Goal: Find contact information: Find contact information

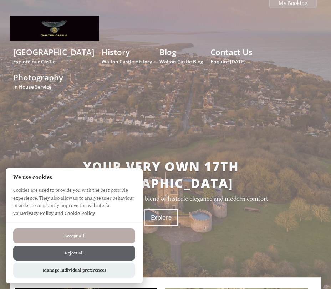
click at [72, 227] on div "Accept all Reject all Manage Individual preferences" at bounding box center [74, 253] width 137 height 61
click at [74, 236] on button "Accept all" at bounding box center [74, 236] width 122 height 15
checkbox input "true"
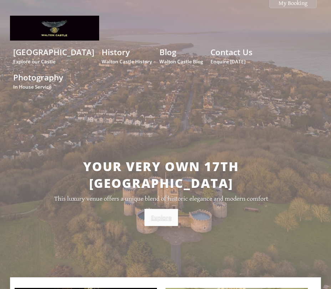
click at [168, 209] on link "Explore" at bounding box center [161, 217] width 34 height 17
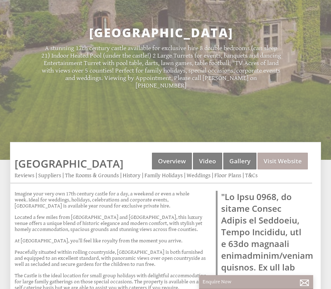
scroll to position [134, 0]
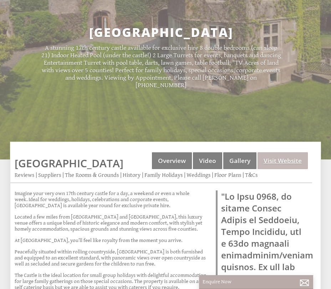
click at [289, 153] on link "Visit Website" at bounding box center [282, 161] width 50 height 17
